Goal: Check status: Check status

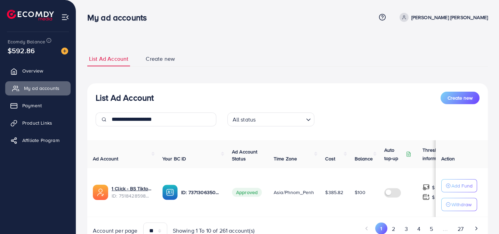
drag, startPoint x: 31, startPoint y: 71, endPoint x: 35, endPoint y: 85, distance: 14.8
click at [31, 71] on span "Overview" at bounding box center [32, 70] width 21 height 7
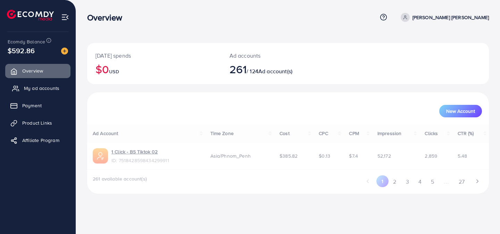
click at [36, 91] on span "My ad accounts" at bounding box center [41, 88] width 35 height 7
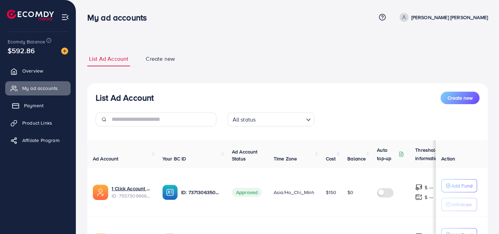
click at [44, 103] on link "Payment" at bounding box center [37, 106] width 65 height 14
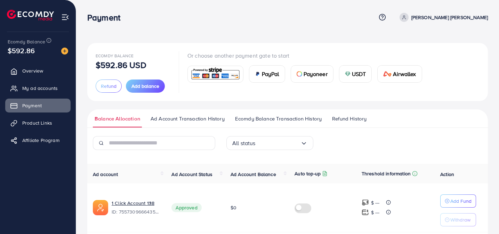
click at [183, 115] on span "Ad Account Transaction History" at bounding box center [187, 119] width 74 height 8
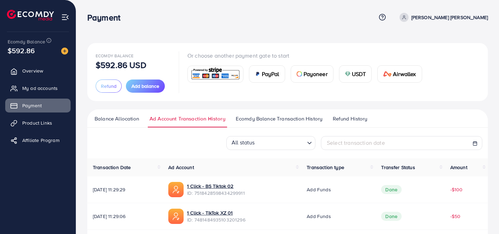
click at [368, 140] on span "Select transaction date" at bounding box center [356, 143] width 58 height 8
select select "*"
select select "**"
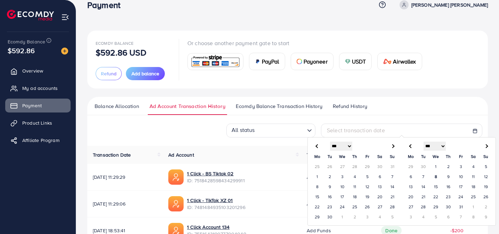
scroll to position [16, 0]
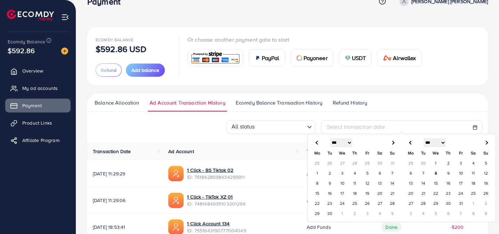
click at [314, 214] on td "29" at bounding box center [317, 214] width 13 height 10
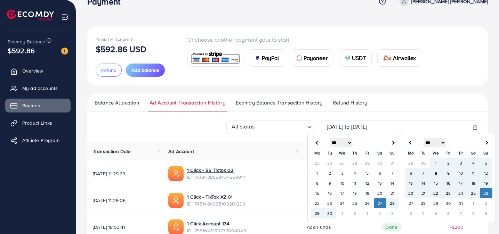
click at [485, 191] on td "26" at bounding box center [486, 193] width 13 height 10
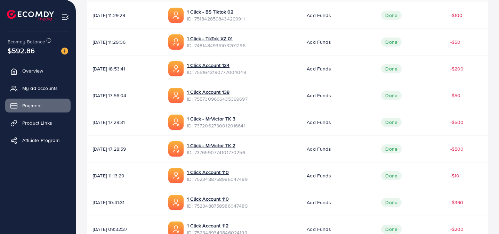
scroll to position [245, 0]
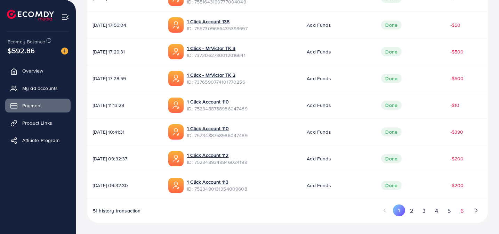
click at [463, 208] on button "6" at bounding box center [461, 211] width 13 height 13
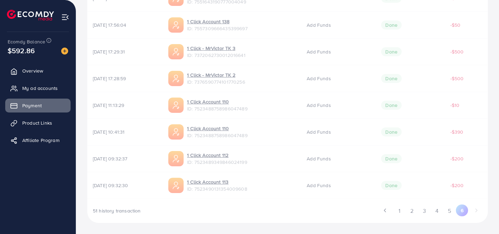
scroll to position [4, 0]
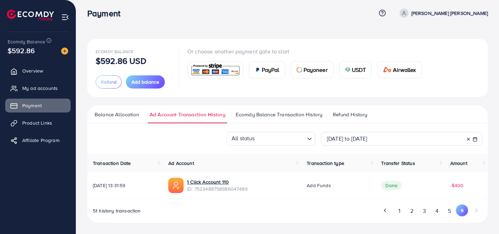
click at [349, 141] on span "[DATE] to [DATE]" at bounding box center [347, 139] width 41 height 8
select select "*"
select select "**"
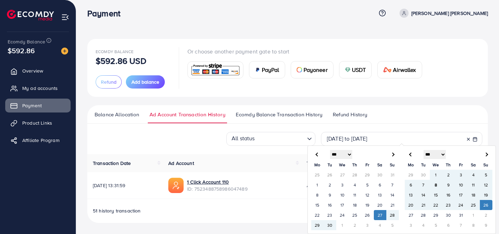
click at [317, 225] on td "29" at bounding box center [317, 225] width 13 height 10
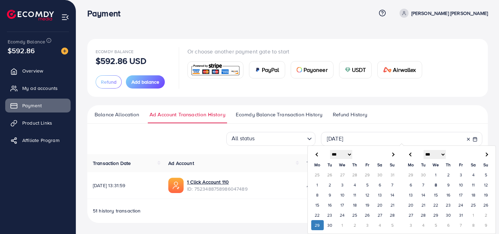
click at [314, 226] on td "29" at bounding box center [317, 225] width 13 height 10
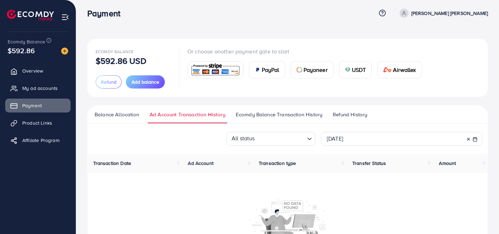
click at [343, 142] on span "[DATE]" at bounding box center [335, 139] width 16 height 8
select select "*"
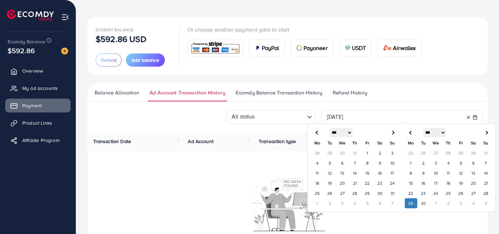
scroll to position [38, 0]
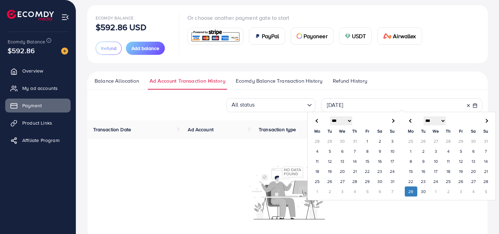
click at [489, 122] on th at bounding box center [486, 120] width 13 height 11
click at [484, 150] on td "12" at bounding box center [486, 151] width 13 height 10
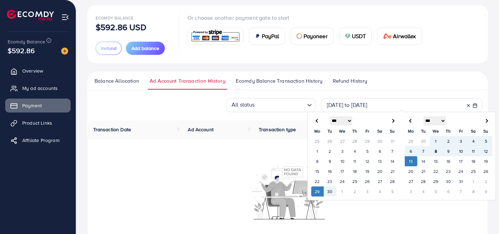
click at [319, 191] on td "29" at bounding box center [317, 192] width 13 height 10
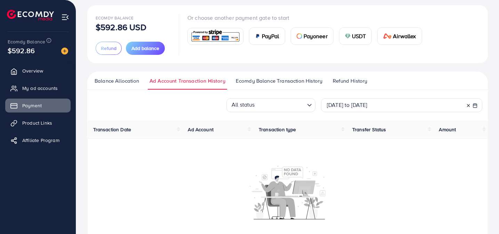
scroll to position [98, 0]
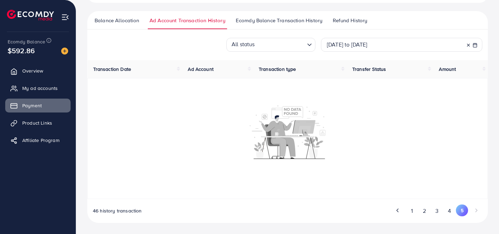
click at [417, 48] on div "[DATE] to [DATE]" at bounding box center [401, 45] width 149 height 8
select select "*"
select select "**"
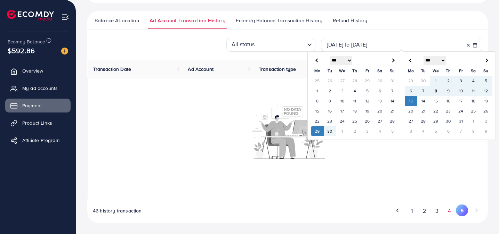
click at [443, 208] on button "4" at bounding box center [449, 211] width 13 height 13
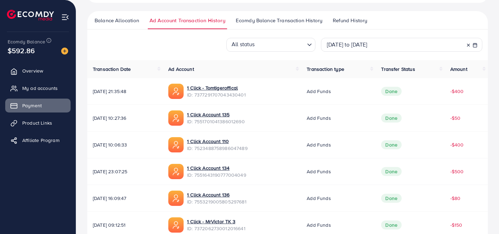
scroll to position [245, 0]
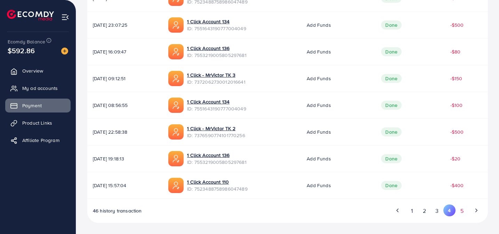
click at [459, 208] on button "5" at bounding box center [461, 211] width 13 height 13
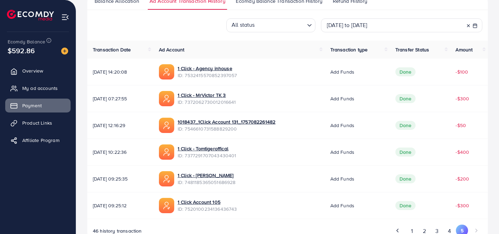
scroll to position [100, 0]
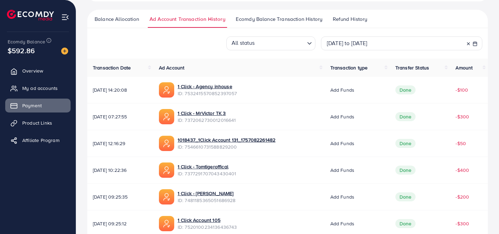
click at [214, 121] on span "ID: 7372062730012016641" at bounding box center [207, 120] width 58 height 7
copy span "7372062730012016641"
click at [233, 95] on span "ID: 7532415570852397057" at bounding box center [207, 93] width 59 height 7
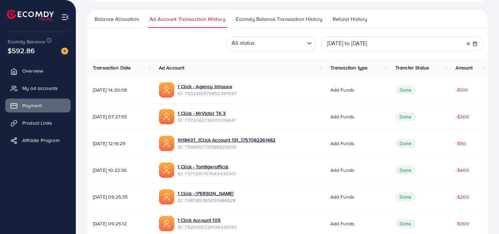
copy span "7532415570852397057"
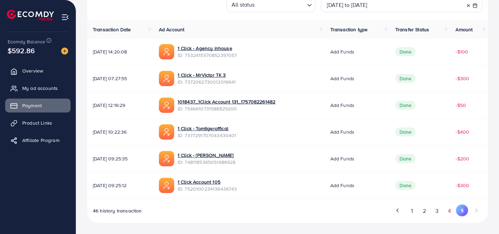
click at [451, 213] on button "4" at bounding box center [449, 211] width 13 height 13
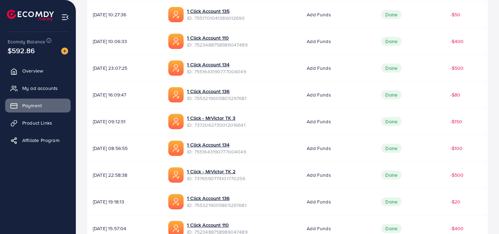
scroll to position [245, 0]
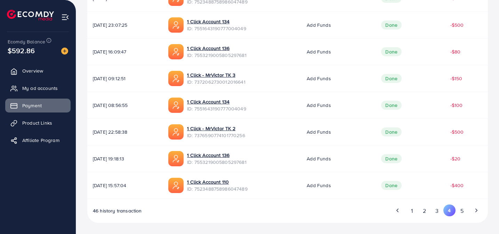
click at [247, 191] on span "ID: 7523488758986047489" at bounding box center [217, 189] width 60 height 7
click at [247, 190] on span "ID: 7523488758986047489" at bounding box center [217, 189] width 60 height 7
copy span "7523488758986047489"
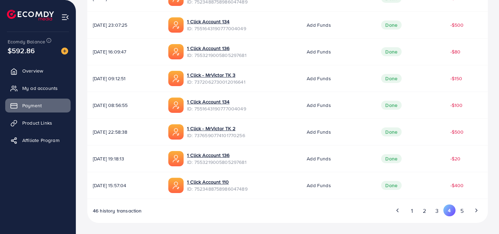
click at [246, 163] on span "ID: 7553219005805297681" at bounding box center [216, 162] width 59 height 7
copy span "7553219005805297681"
click at [245, 135] on span "ID: 7376590774101770256" at bounding box center [216, 135] width 58 height 7
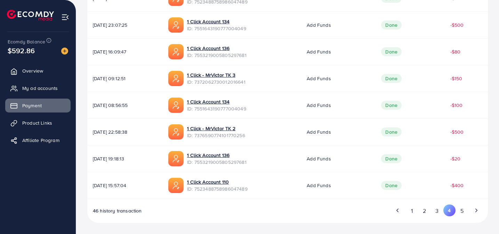
copy span "7376590774101770256"
click at [227, 108] on span "ID: 7551643190777004049" at bounding box center [216, 108] width 59 height 7
copy span "7551643190777004049"
click at [235, 82] on span "ID: 7372062730012016641" at bounding box center [216, 82] width 58 height 7
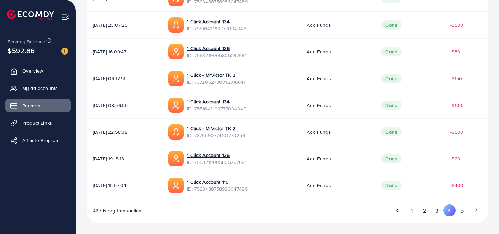
click at [235, 82] on span "ID: 7372062730012016641" at bounding box center [216, 82] width 58 height 7
copy span "7372062730012016641"
click at [234, 55] on span "ID: 7553219005805297681" at bounding box center [216, 55] width 59 height 7
copy span "7553219005805297681"
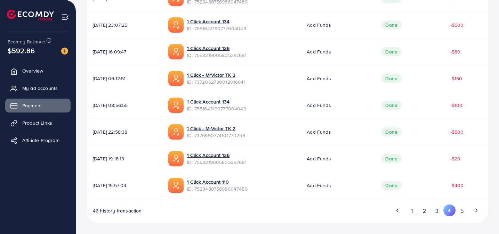
click at [244, 30] on span "ID: 7551643190777004049" at bounding box center [216, 28] width 59 height 7
copy span "7551643190777004049"
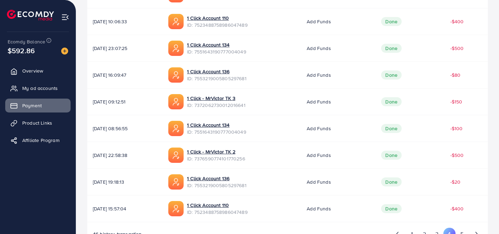
scroll to position [219, 0]
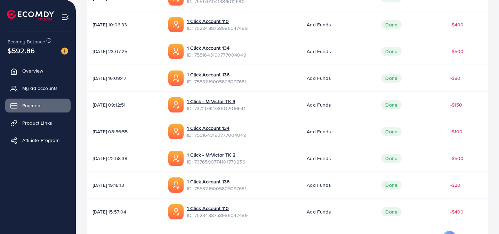
click at [247, 29] on span "ID: 7523488758986047489" at bounding box center [217, 28] width 60 height 7
copy span "7523488758986047489"
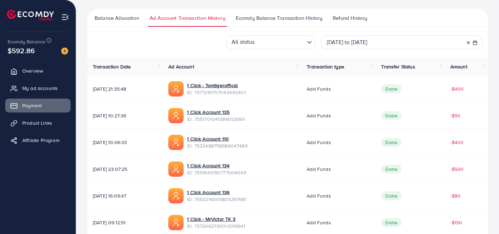
scroll to position [98, 0]
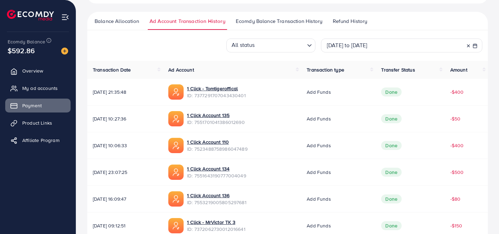
click at [231, 124] on span "ID: 7551701041386012690" at bounding box center [216, 122] width 58 height 7
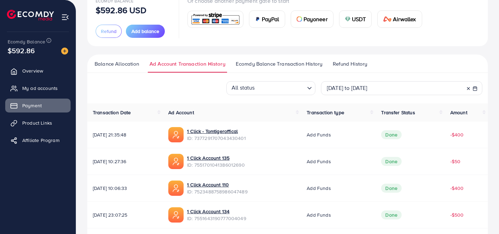
scroll to position [55, 0]
click at [245, 137] on span "ID: 7377291707043430401" at bounding box center [216, 138] width 59 height 7
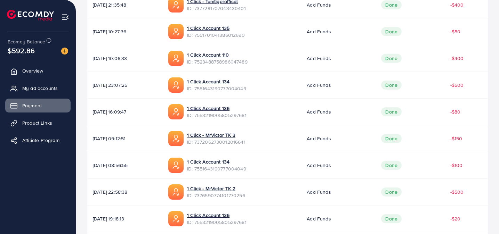
scroll to position [245, 0]
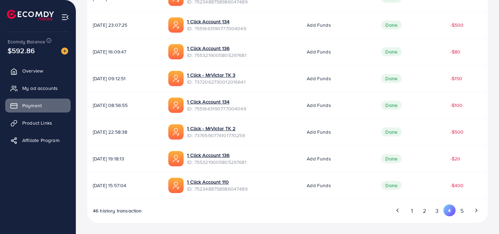
click at [436, 212] on button "3" at bounding box center [437, 211] width 13 height 13
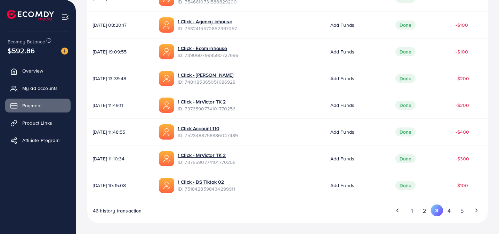
click at [235, 189] on span "ID: 7518428598434299911" at bounding box center [207, 189] width 58 height 7
click at [232, 162] on span "ID: 7376590774101770256" at bounding box center [207, 162] width 58 height 7
click at [236, 136] on span "ID: 7523488758986047489" at bounding box center [208, 135] width 60 height 7
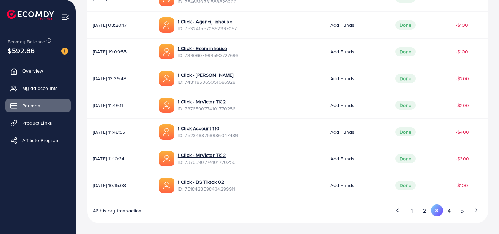
click at [236, 136] on span "ID: 7523488758986047489" at bounding box center [208, 135] width 60 height 7
click at [227, 106] on span "ID: 7376590774101770256" at bounding box center [207, 108] width 58 height 7
click at [226, 106] on span "ID: 7376590774101770256" at bounding box center [207, 108] width 58 height 7
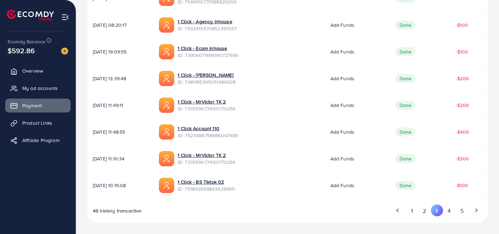
click at [234, 82] on span "ID: 7481185365051686928" at bounding box center [207, 82] width 58 height 7
click at [228, 56] on span "ID: 7390607999590727696" at bounding box center [208, 55] width 61 height 7
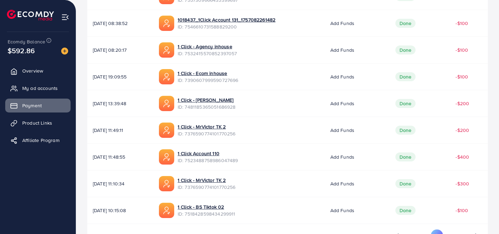
scroll to position [213, 0]
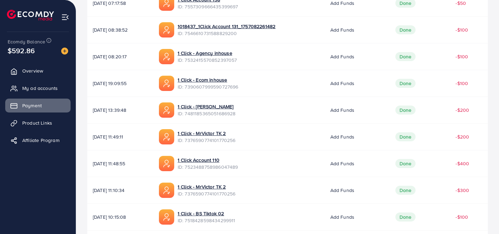
click at [237, 62] on span "ID: 7532415570852397057" at bounding box center [207, 60] width 59 height 7
click at [228, 33] on span "ID: 7546610731588829200" at bounding box center [227, 33] width 98 height 7
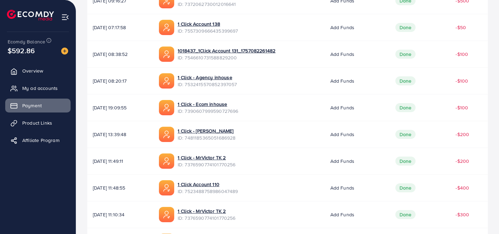
scroll to position [189, 0]
click at [219, 32] on span "ID: 7557309666435399697" at bounding box center [208, 31] width 60 height 7
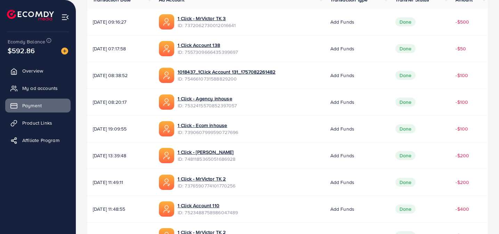
scroll to position [163, 0]
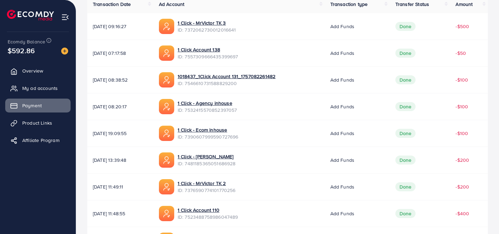
click at [236, 31] on span "ID: 7372062730012016641" at bounding box center [207, 29] width 58 height 7
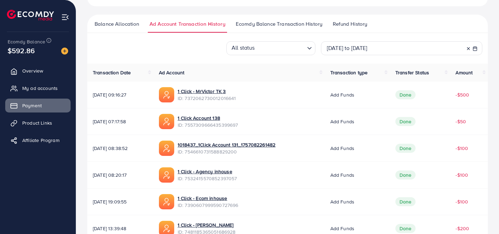
scroll to position [245, 0]
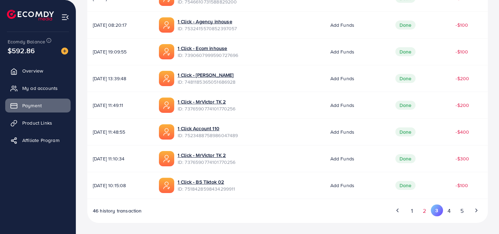
click at [424, 210] on button "2" at bounding box center [424, 211] width 13 height 13
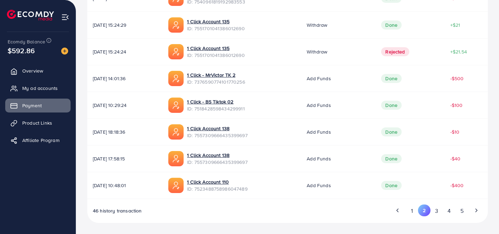
click at [247, 188] on span "ID: 7523488758986047489" at bounding box center [217, 189] width 60 height 7
click at [236, 162] on span "ID: 7557309666435399697" at bounding box center [217, 162] width 60 height 7
click at [227, 135] on span "ID: 7557309666435399697" at bounding box center [217, 135] width 60 height 7
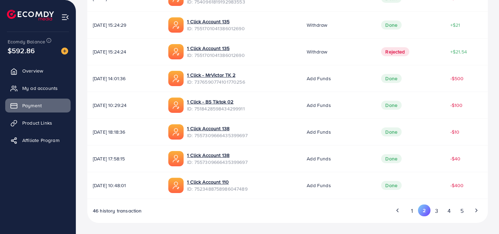
click at [227, 135] on span "ID: 7557309666435399697" at bounding box center [217, 135] width 60 height 7
click at [235, 107] on span "ID: 7518428598434299911" at bounding box center [216, 108] width 58 height 7
click at [233, 83] on span "ID: 7376590774101770256" at bounding box center [216, 82] width 58 height 7
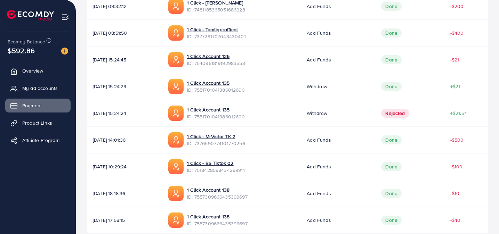
scroll to position [179, 0]
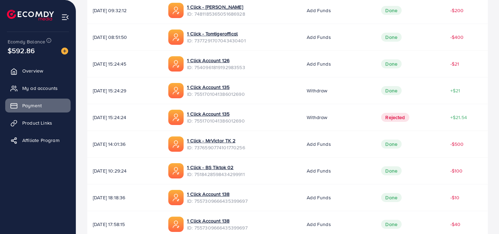
click at [237, 38] on span "ID: 7377291707043430401" at bounding box center [216, 40] width 59 height 7
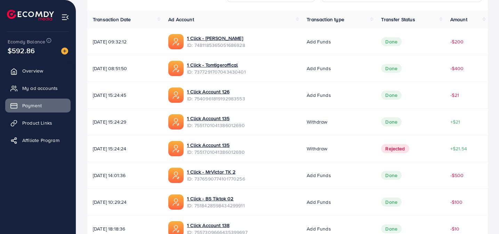
scroll to position [143, 0]
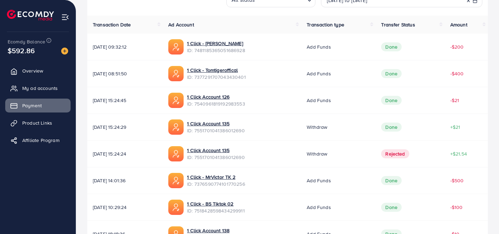
click at [226, 51] on span "ID: 7481185365051686928" at bounding box center [216, 50] width 58 height 7
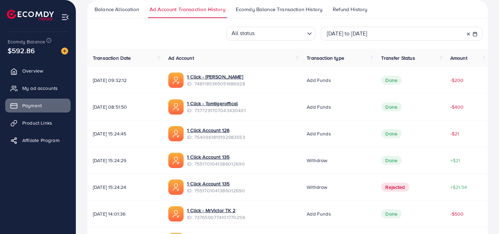
scroll to position [245, 0]
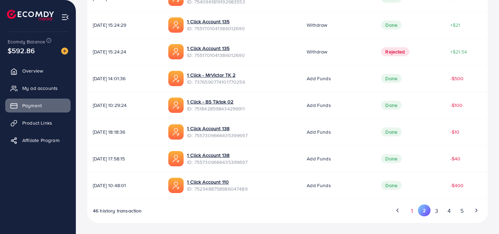
click at [415, 211] on button "1" at bounding box center [412, 211] width 12 height 13
click at [242, 188] on span "ID: 7523490131354009608" at bounding box center [217, 189] width 60 height 7
click at [237, 164] on span "ID: 7523489349846024199" at bounding box center [217, 162] width 60 height 7
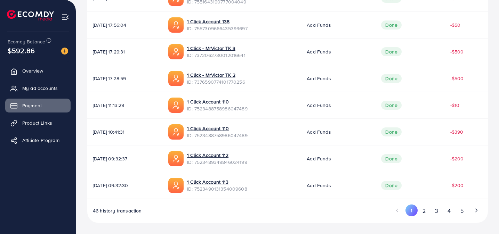
click at [244, 137] on span "ID: 7523488758986047489" at bounding box center [217, 135] width 60 height 7
click at [230, 108] on span "ID: 7523488758986047489" at bounding box center [217, 108] width 60 height 7
click at [245, 85] on span "ID: 7376590774101770256" at bounding box center [216, 82] width 58 height 7
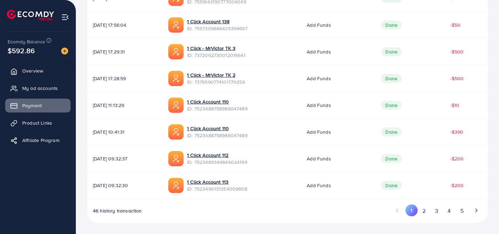
click at [245, 85] on span "ID: 7376590774101770256" at bounding box center [216, 82] width 58 height 7
click at [231, 56] on span "ID: 7372062730012016641" at bounding box center [216, 55] width 58 height 7
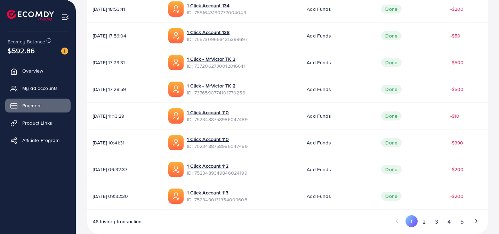
scroll to position [234, 0]
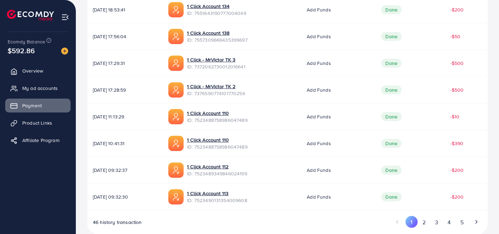
click at [247, 37] on span "ID: 7557309666435399697" at bounding box center [217, 39] width 60 height 7
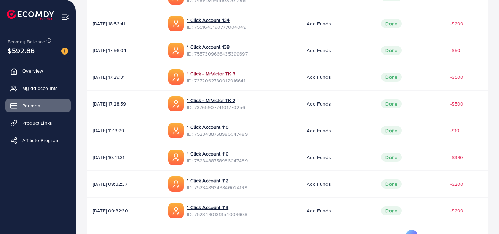
scroll to position [218, 0]
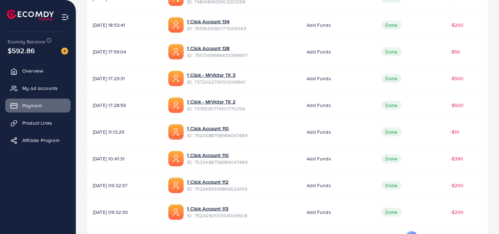
click at [246, 28] on span "ID: 7551643190777004049" at bounding box center [216, 28] width 59 height 7
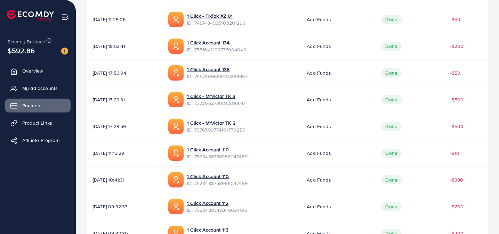
scroll to position [188, 0]
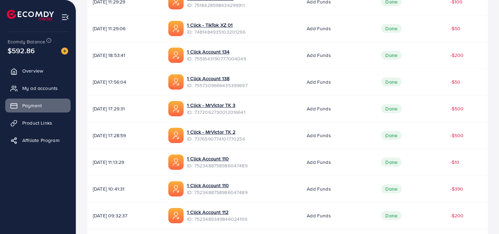
click at [244, 35] on span "ID: 7481484935103201296" at bounding box center [216, 31] width 58 height 7
click at [244, 33] on span "ID: 7481484935103201296" at bounding box center [216, 31] width 58 height 7
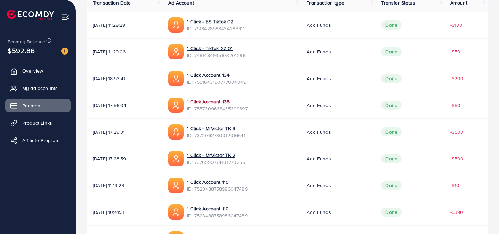
scroll to position [161, 0]
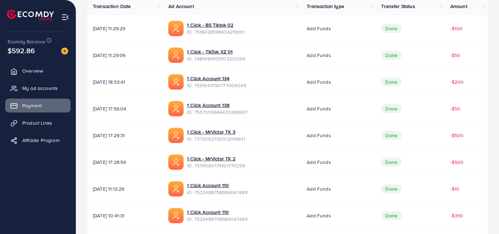
click at [245, 31] on span "ID: 7518428598434299911" at bounding box center [216, 31] width 58 height 7
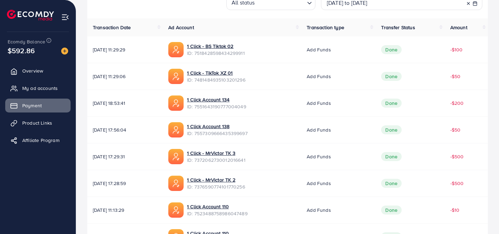
scroll to position [138, 0]
